Goal: Information Seeking & Learning: Compare options

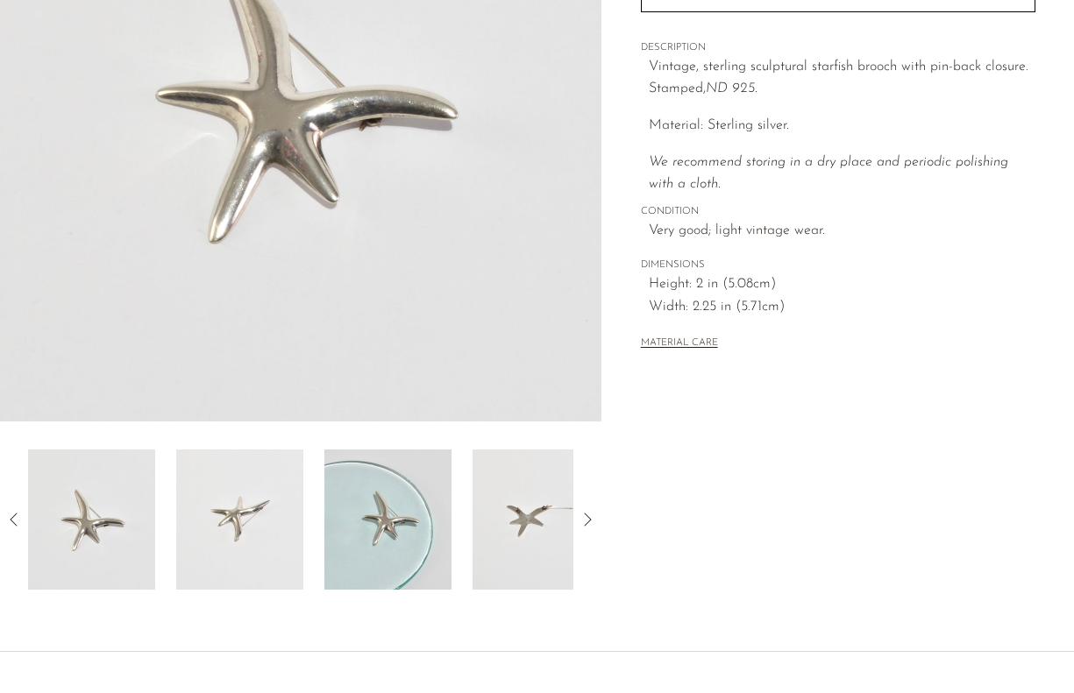
scroll to position [448, 0]
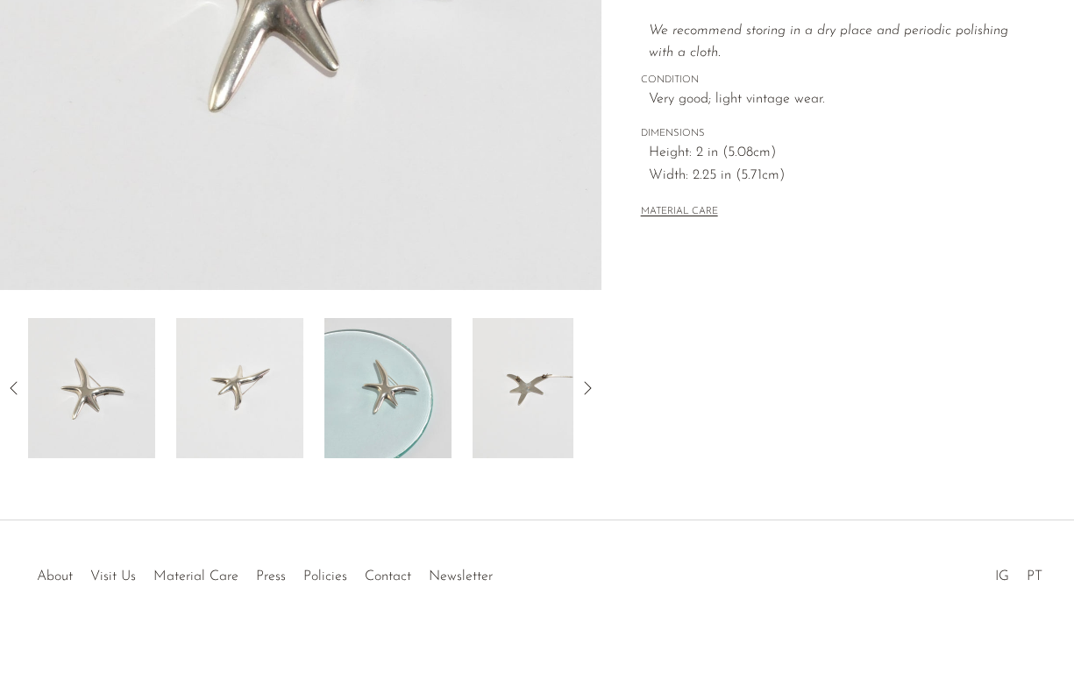
click at [263, 415] on img at bounding box center [239, 388] width 127 height 140
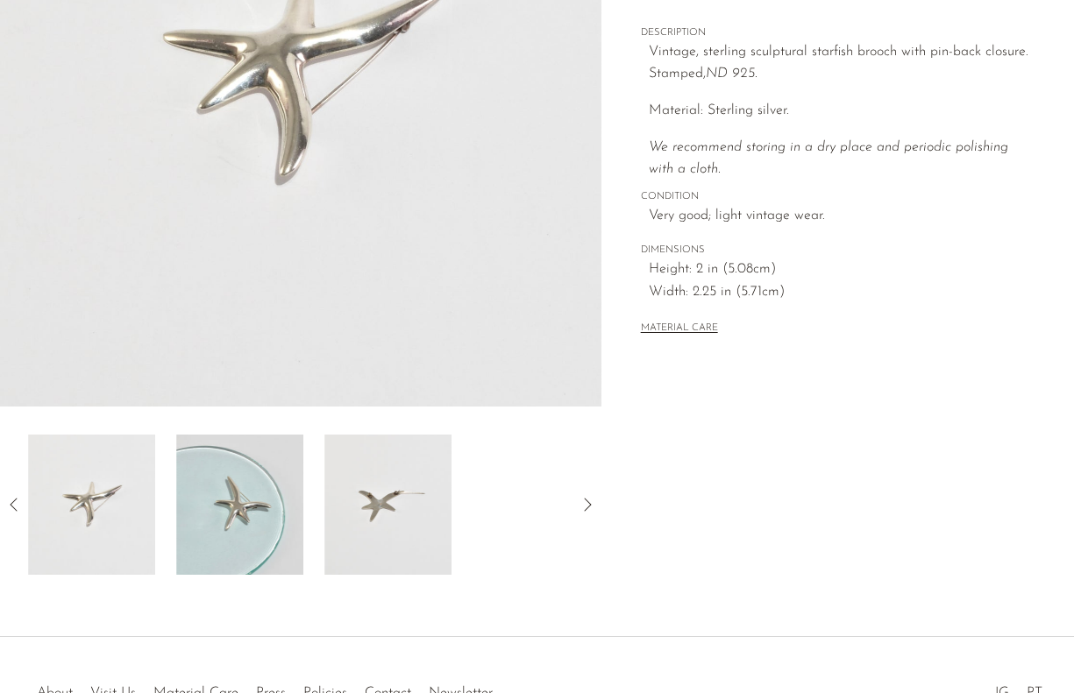
scroll to position [330, 0]
click at [387, 488] on img at bounding box center [387, 507] width 127 height 140
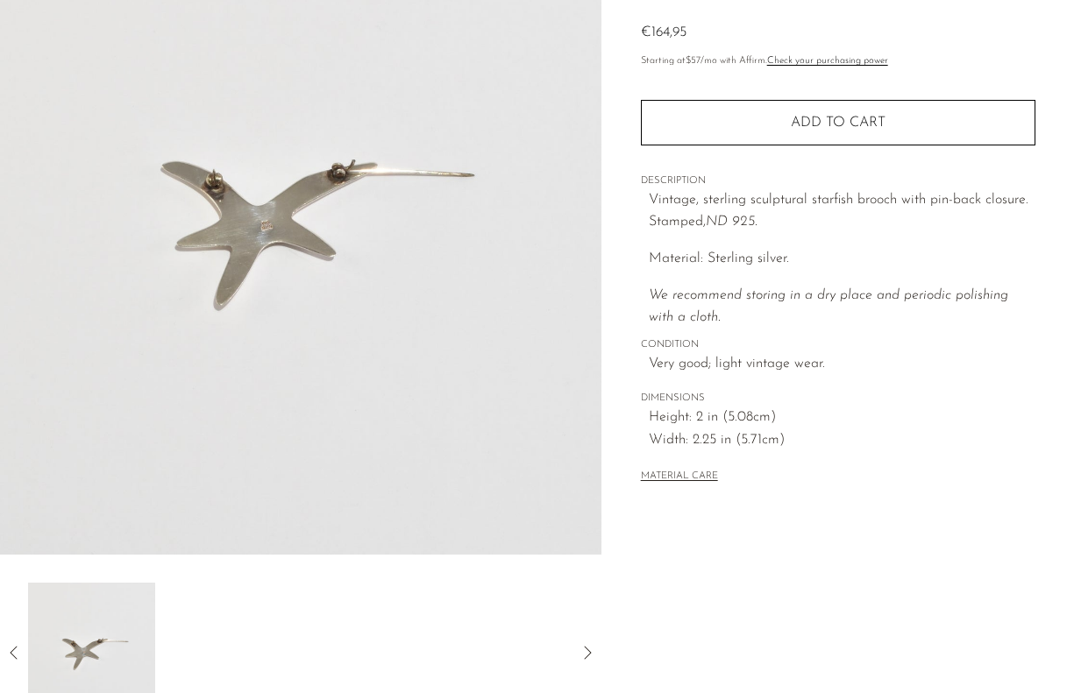
scroll to position [184, 0]
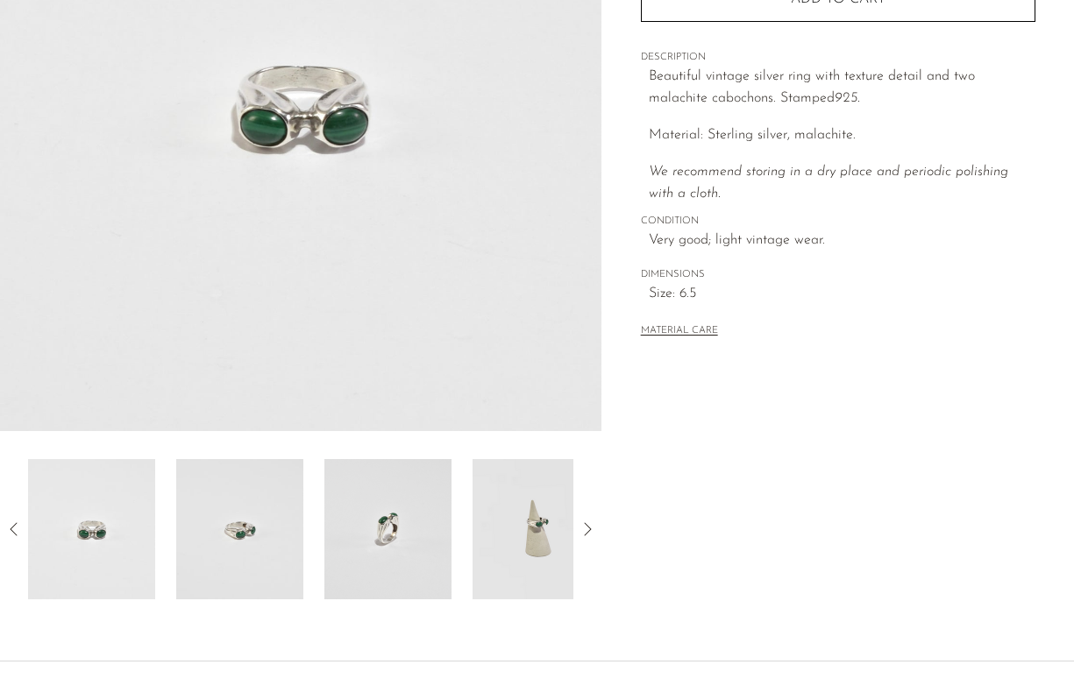
scroll to position [448, 0]
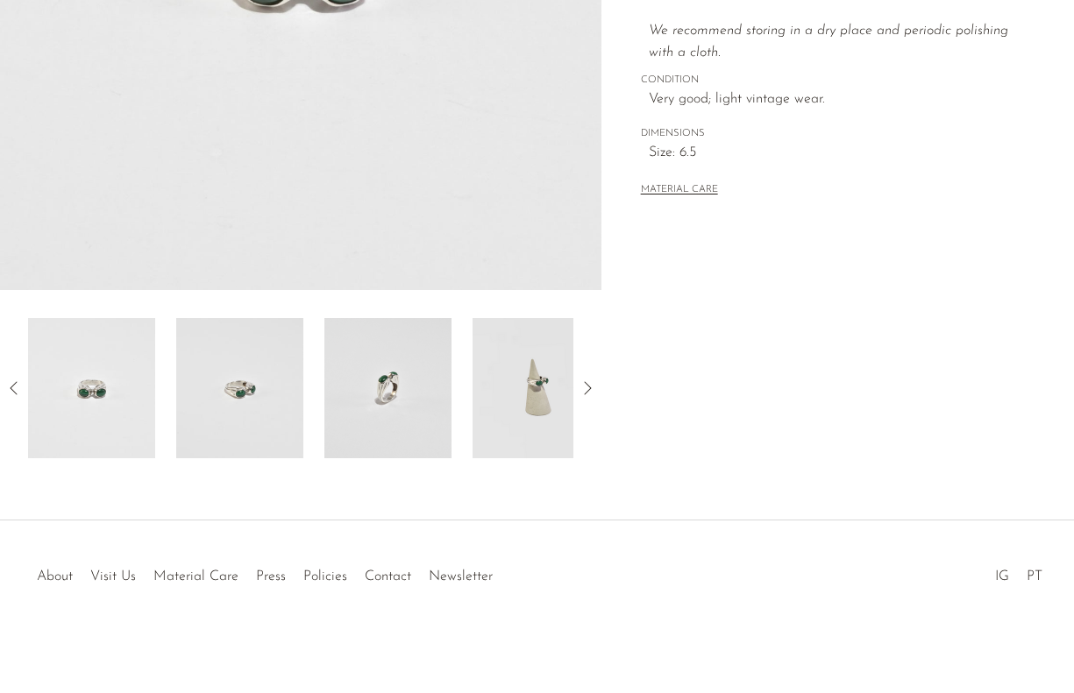
click at [267, 390] on img at bounding box center [239, 388] width 127 height 140
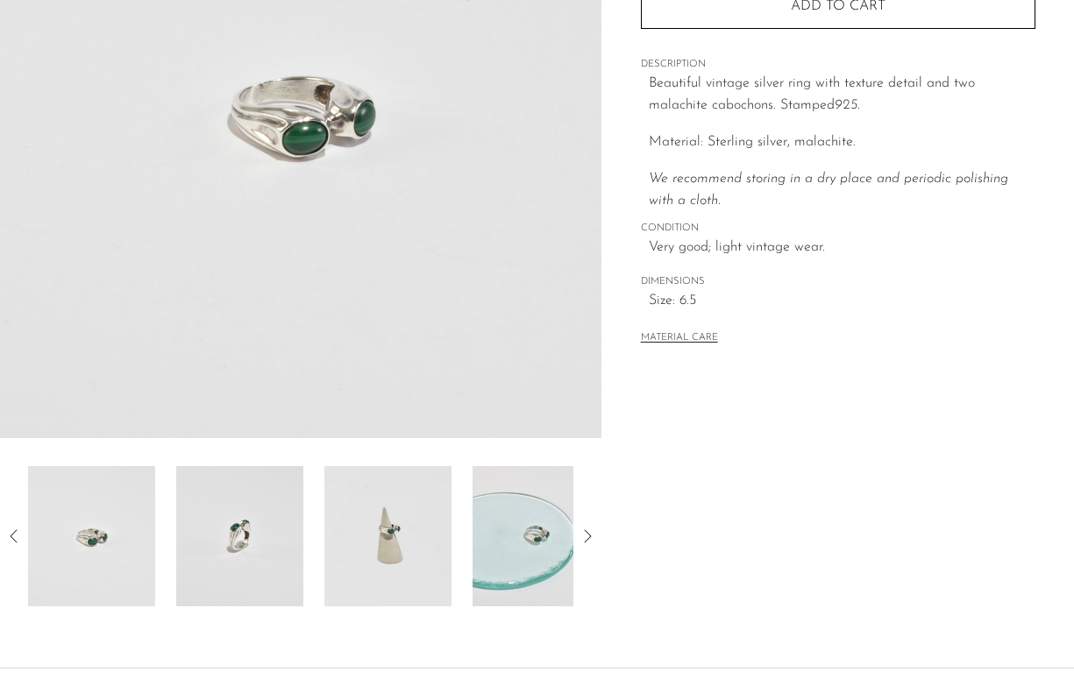
scroll to position [350, 0]
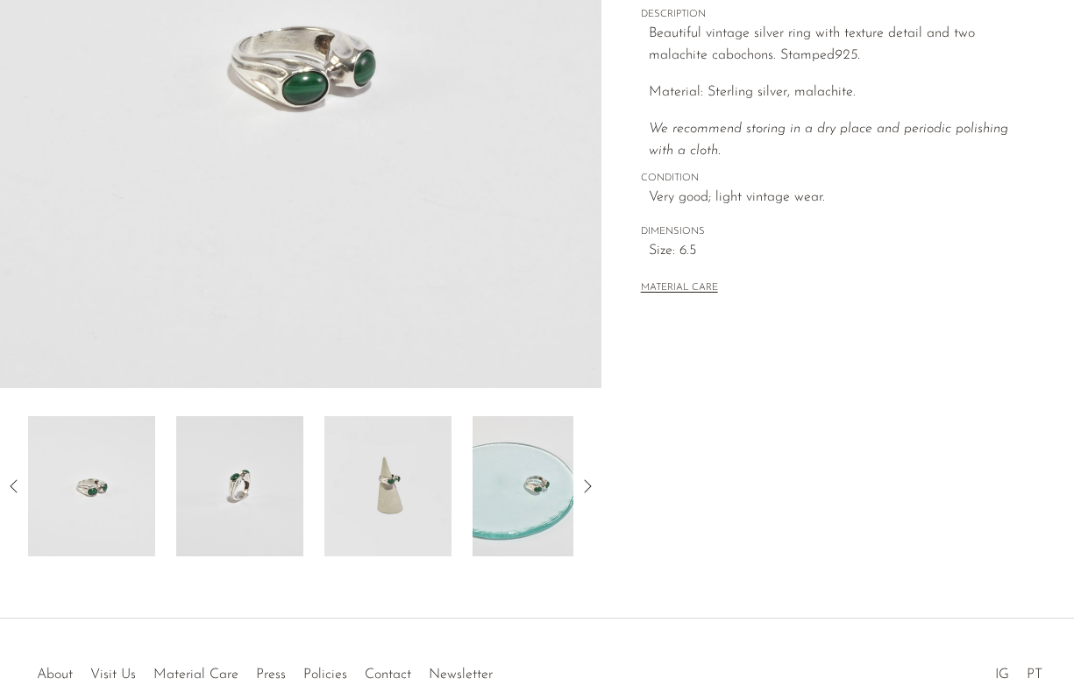
click at [281, 487] on img at bounding box center [239, 486] width 127 height 140
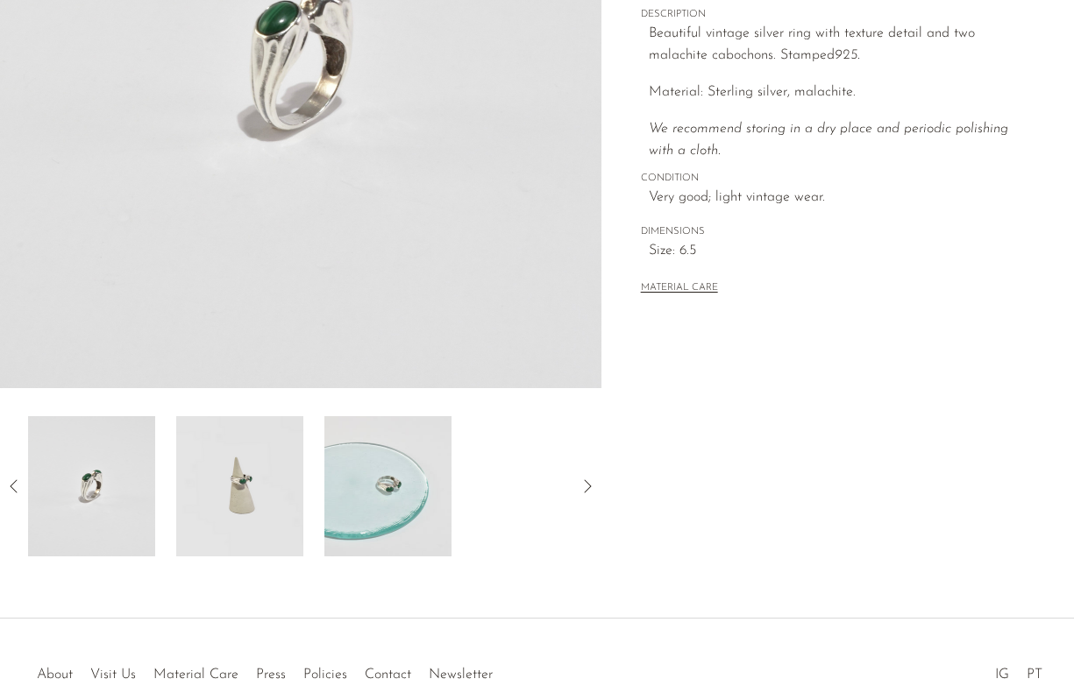
click at [274, 480] on img at bounding box center [239, 486] width 127 height 140
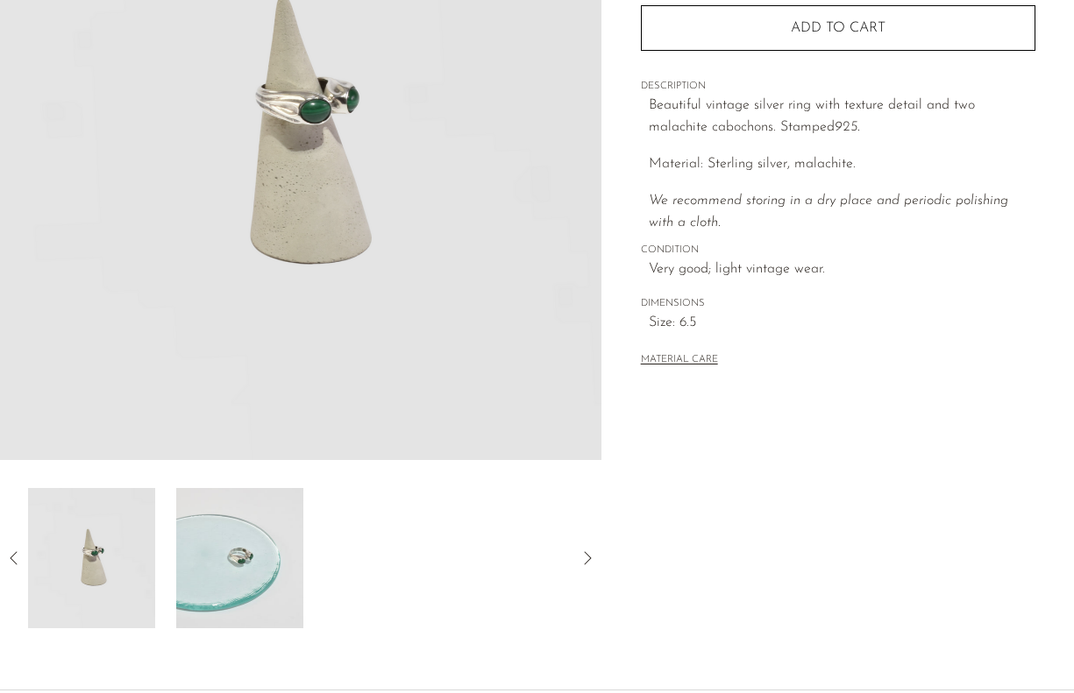
scroll to position [276, 0]
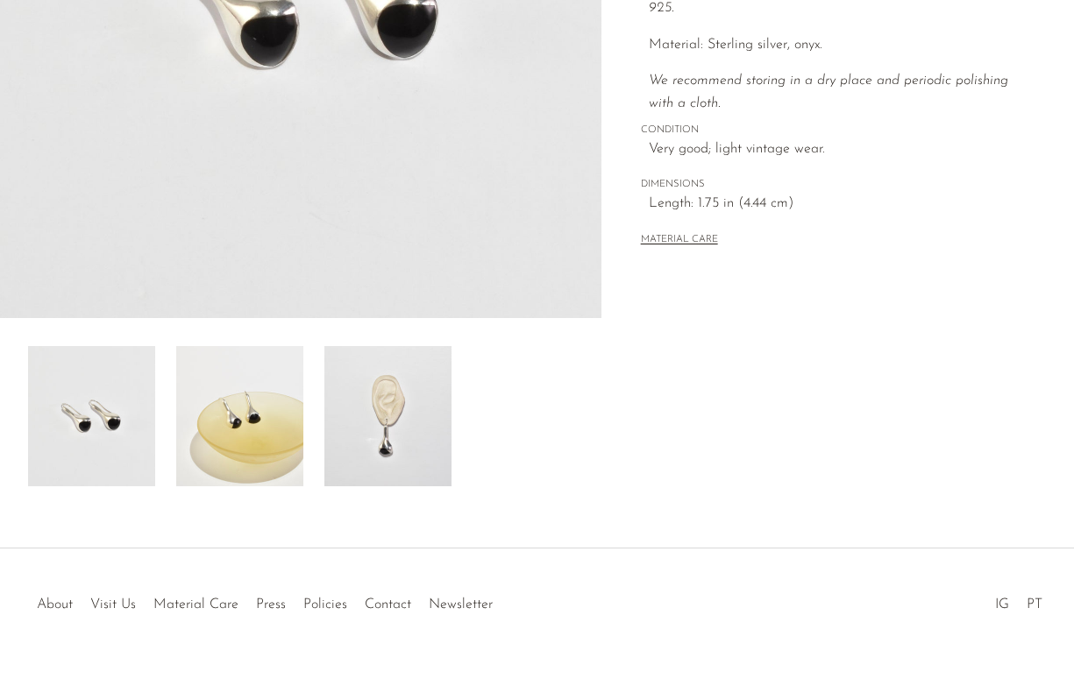
scroll to position [400, 0]
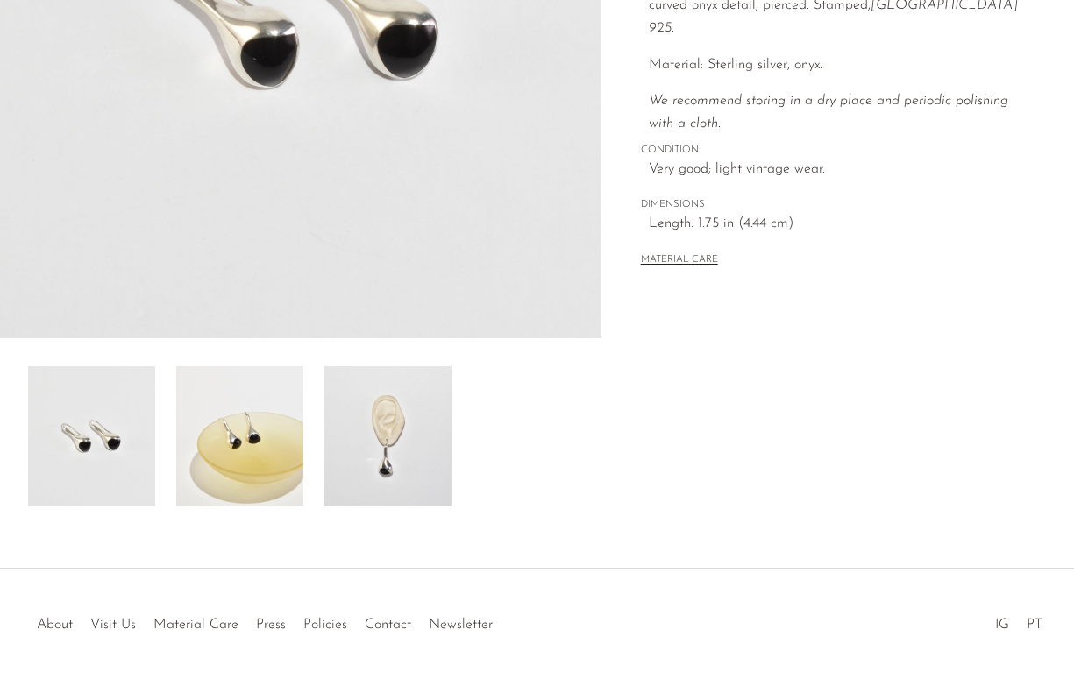
click at [243, 450] on img at bounding box center [239, 436] width 127 height 140
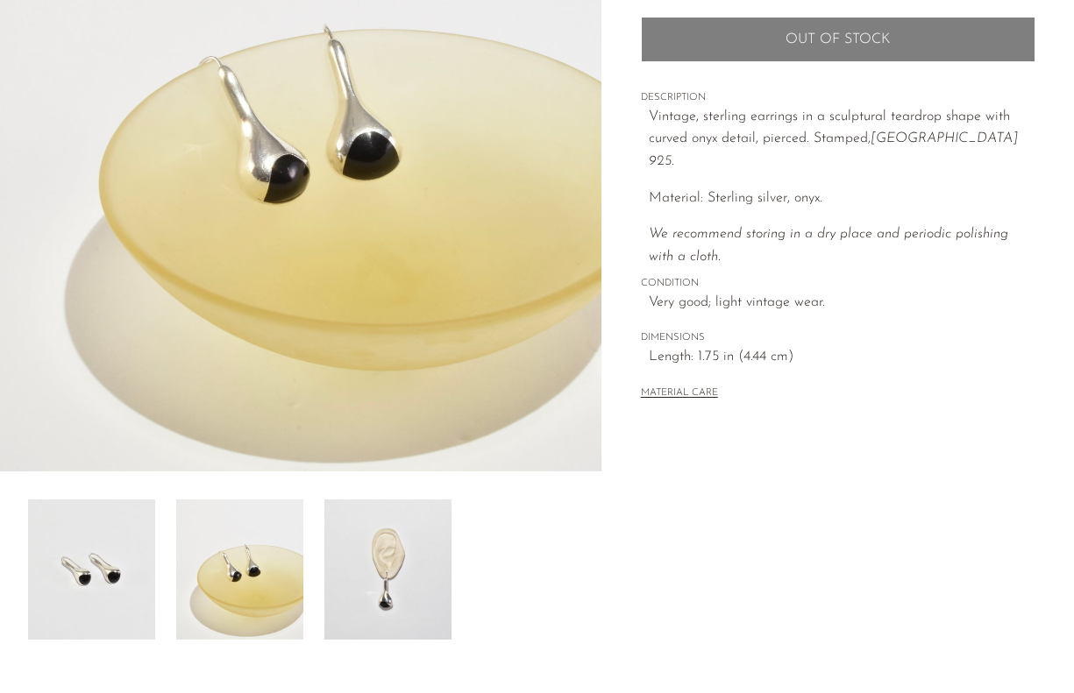
scroll to position [267, 0]
click at [401, 563] on img at bounding box center [387, 569] width 127 height 140
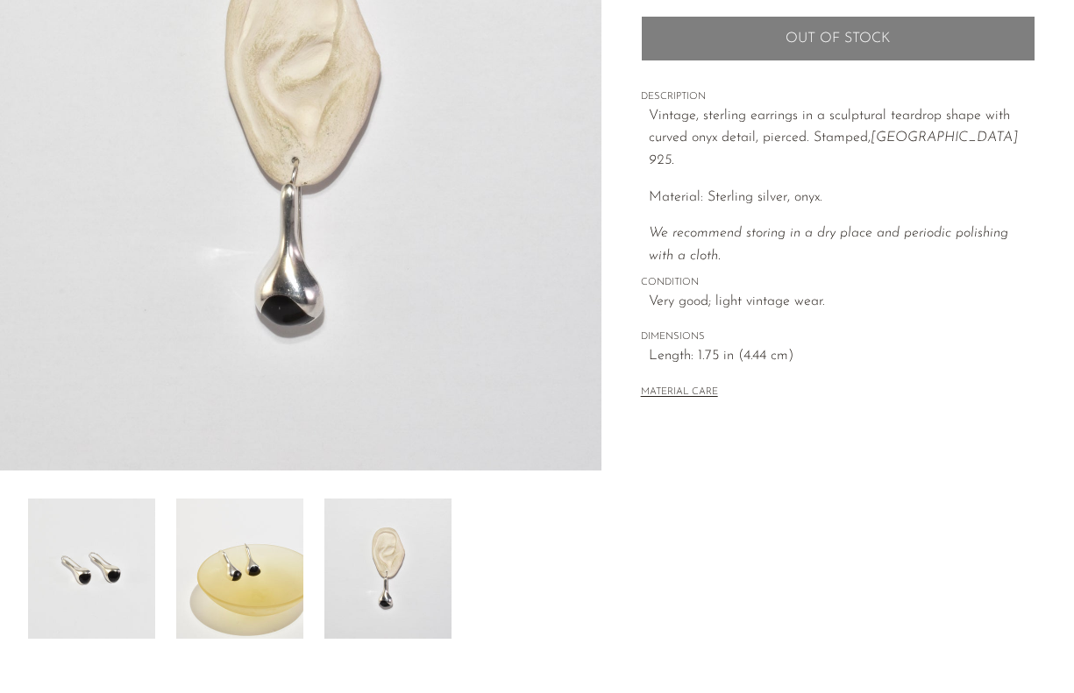
click at [321, 154] on img at bounding box center [300, 141] width 601 height 657
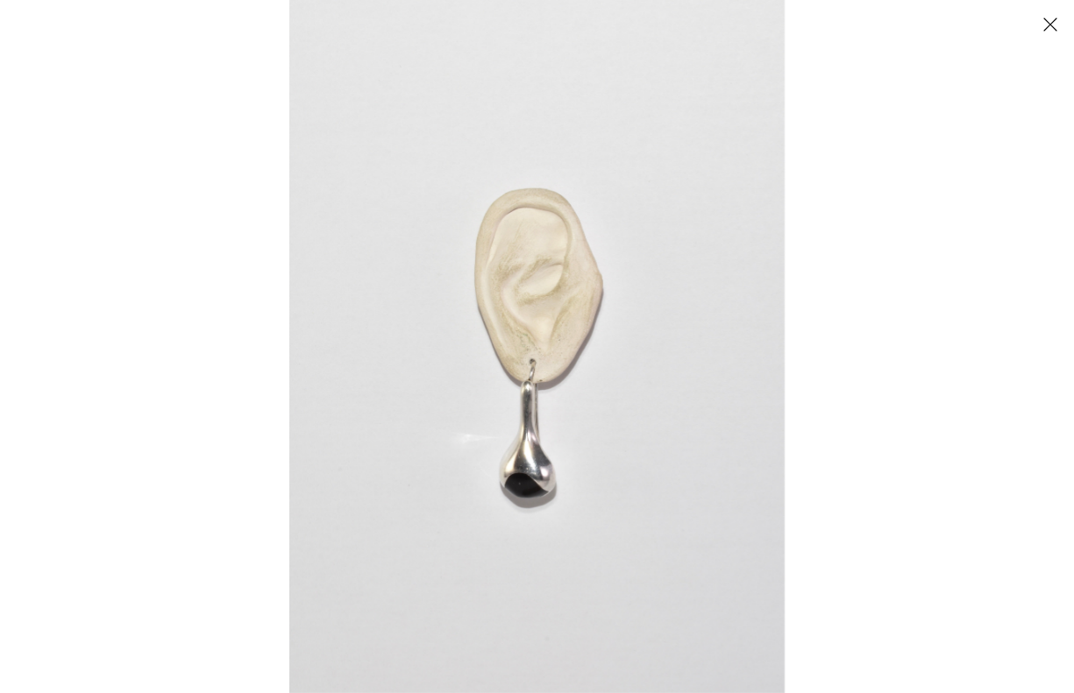
click at [532, 361] on img at bounding box center [536, 346] width 495 height 693
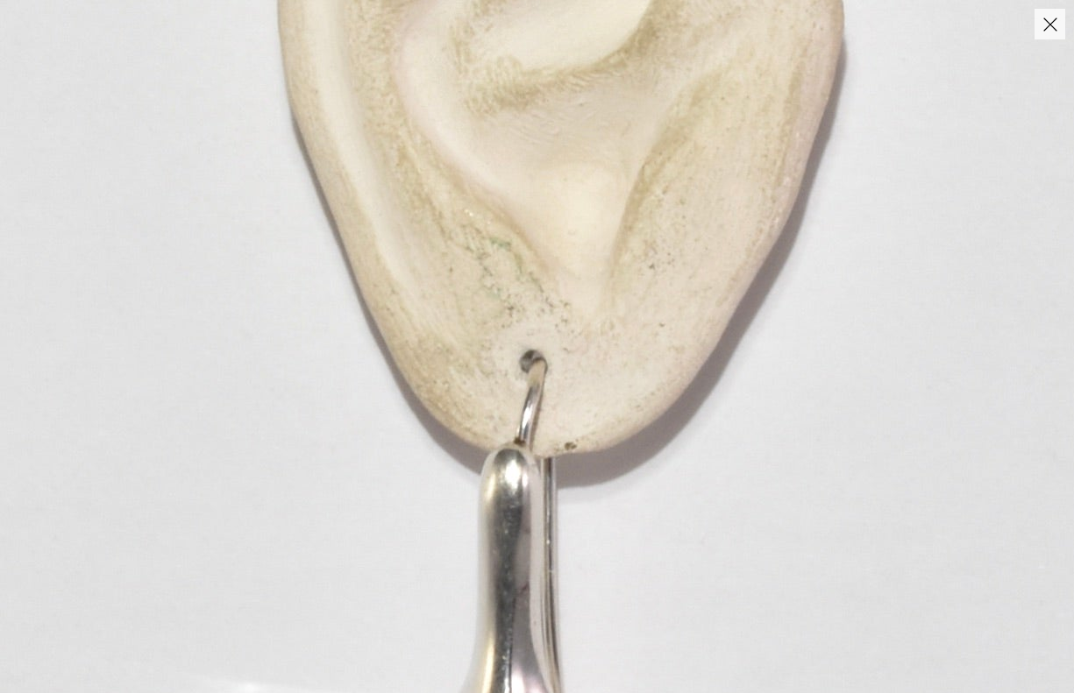
click at [614, 500] on img at bounding box center [553, 296] width 2186 height 3060
